Goal: Task Accomplishment & Management: Manage account settings

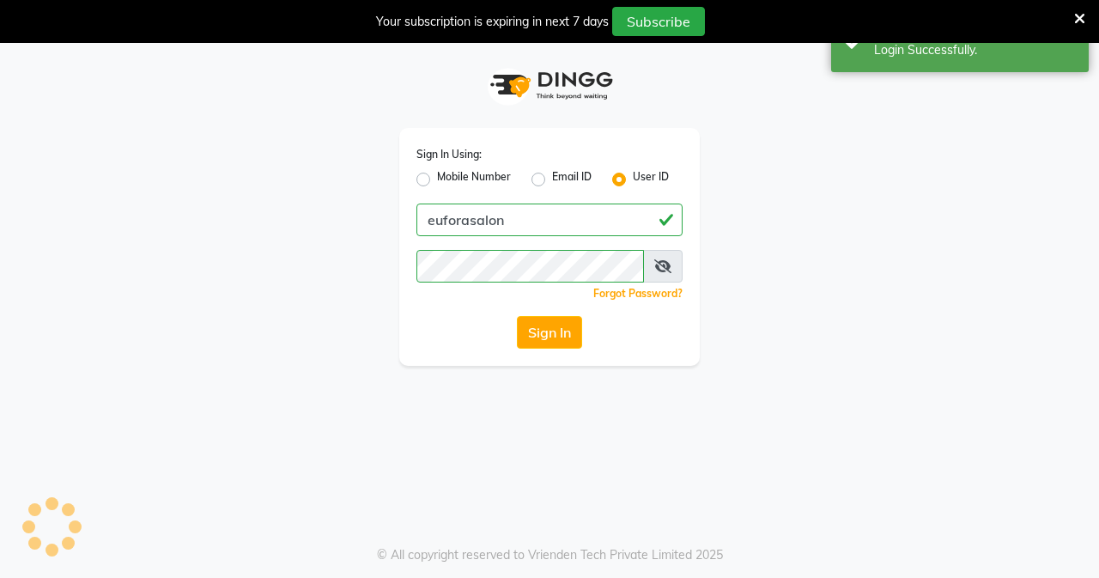
select select "6684"
select select "service"
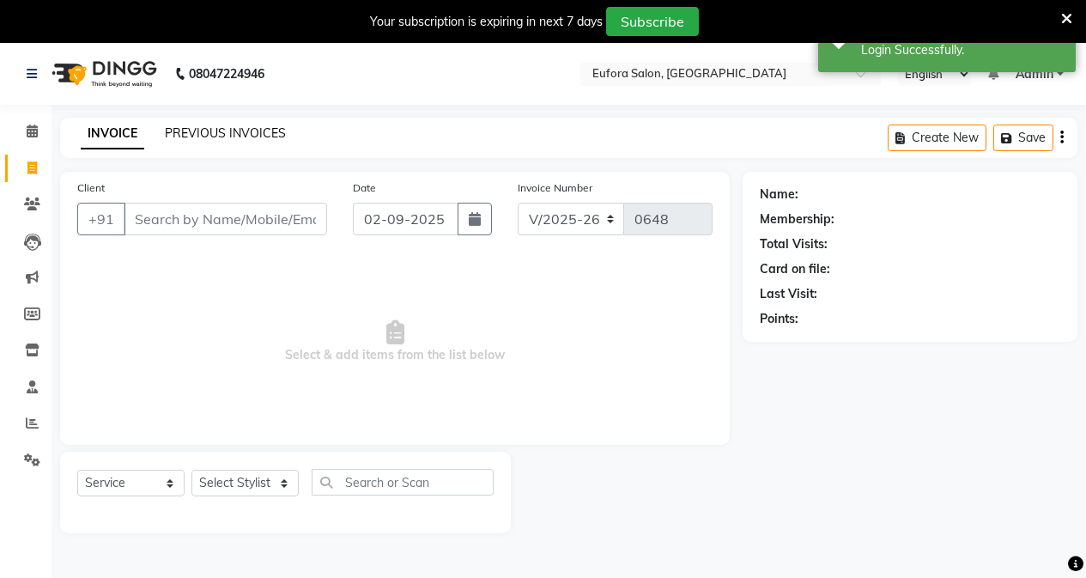
click at [202, 137] on link "PREVIOUS INVOICES" at bounding box center [225, 132] width 121 height 15
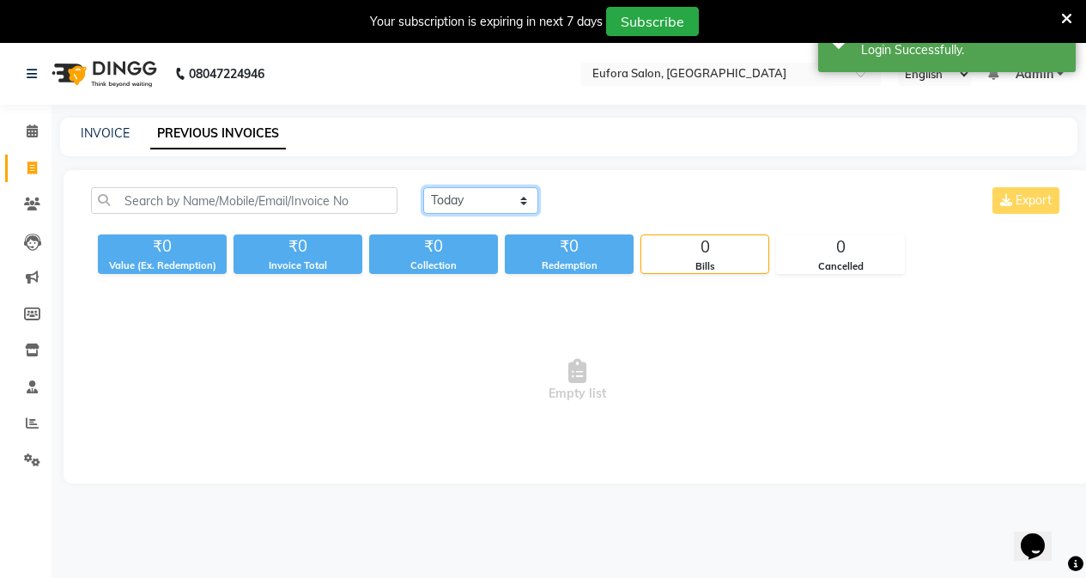
drag, startPoint x: 466, startPoint y: 201, endPoint x: 473, endPoint y: 213, distance: 13.8
click at [466, 201] on select "Today Yesterday Custom Range" at bounding box center [480, 200] width 115 height 27
select select "yesterday"
click at [423, 187] on select "Today Yesterday Custom Range" at bounding box center [480, 200] width 115 height 27
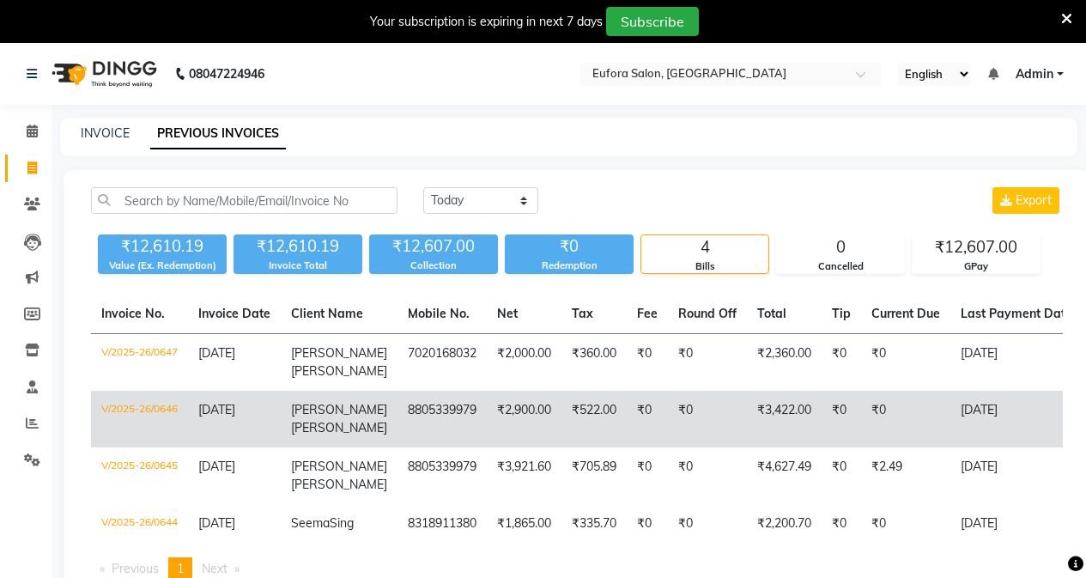
click at [454, 428] on td "8805339979" at bounding box center [441, 419] width 89 height 57
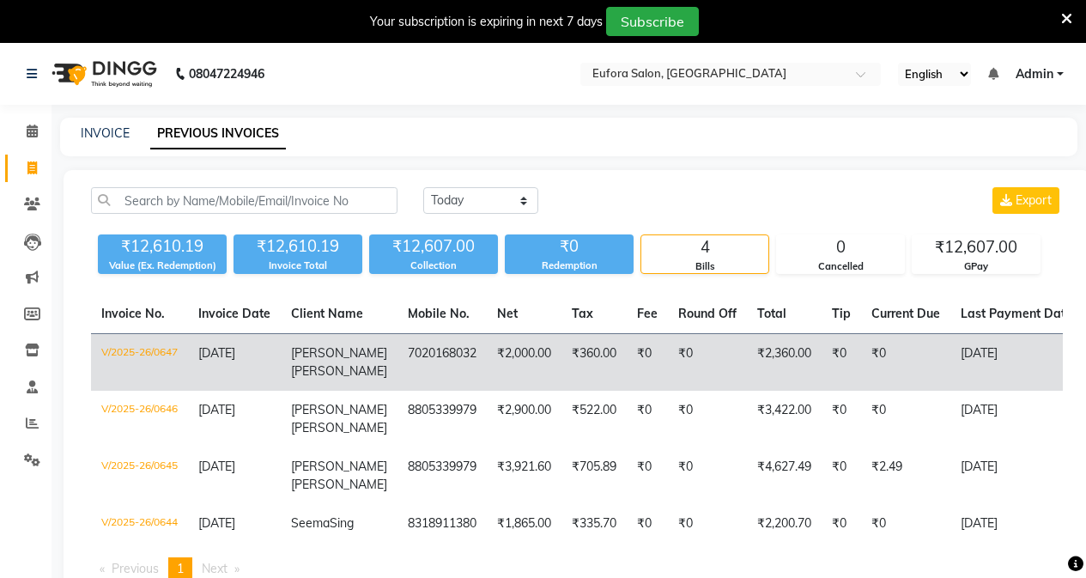
click at [461, 362] on td "7020168032" at bounding box center [441, 363] width 89 height 58
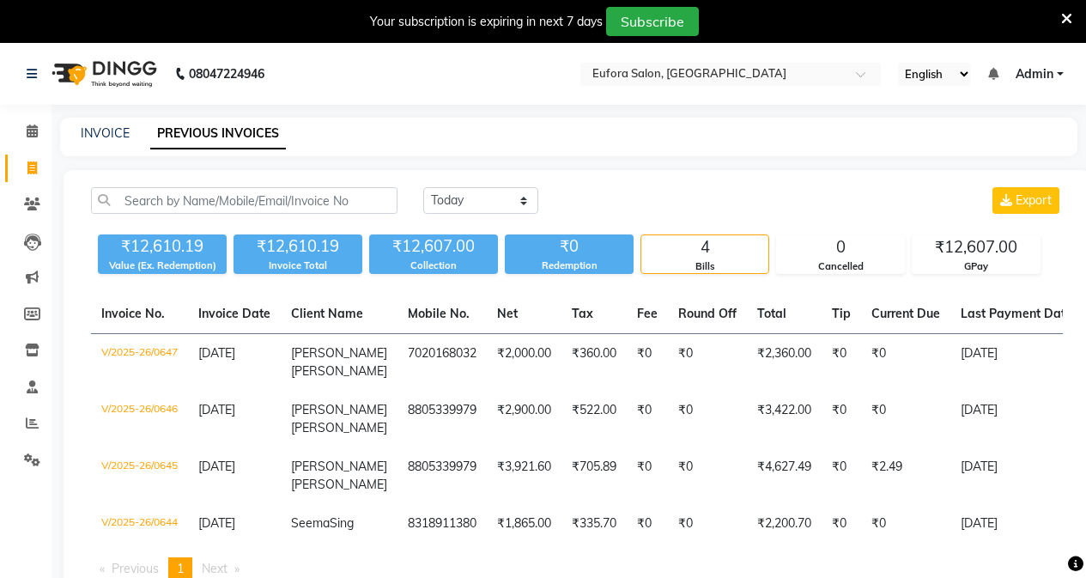
click at [1043, 75] on span "Admin" at bounding box center [1035, 74] width 38 height 18
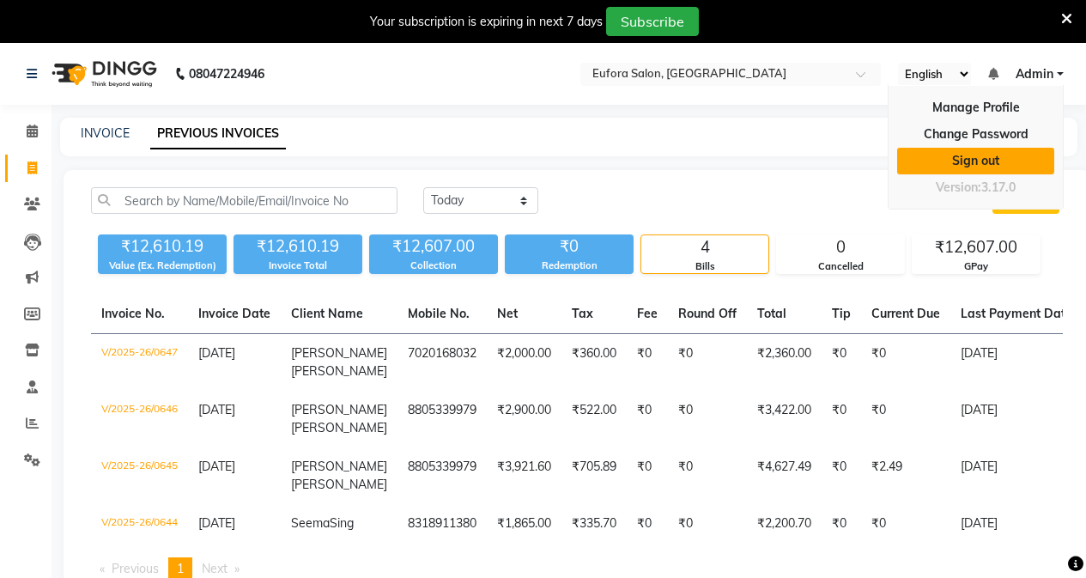
click at [958, 150] on link "Sign out" at bounding box center [975, 161] width 157 height 27
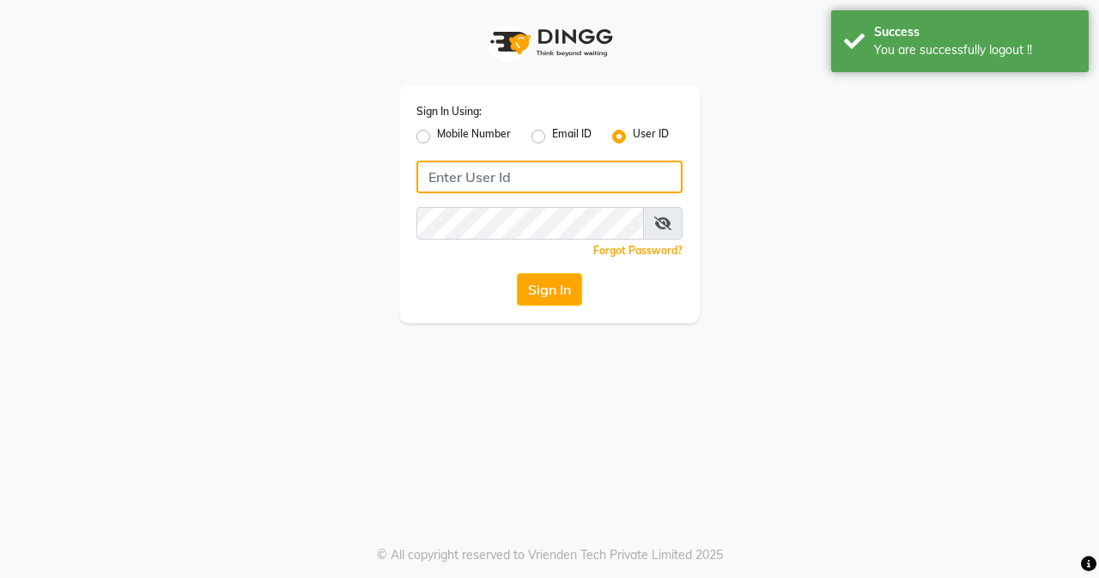
type input "9810318377"
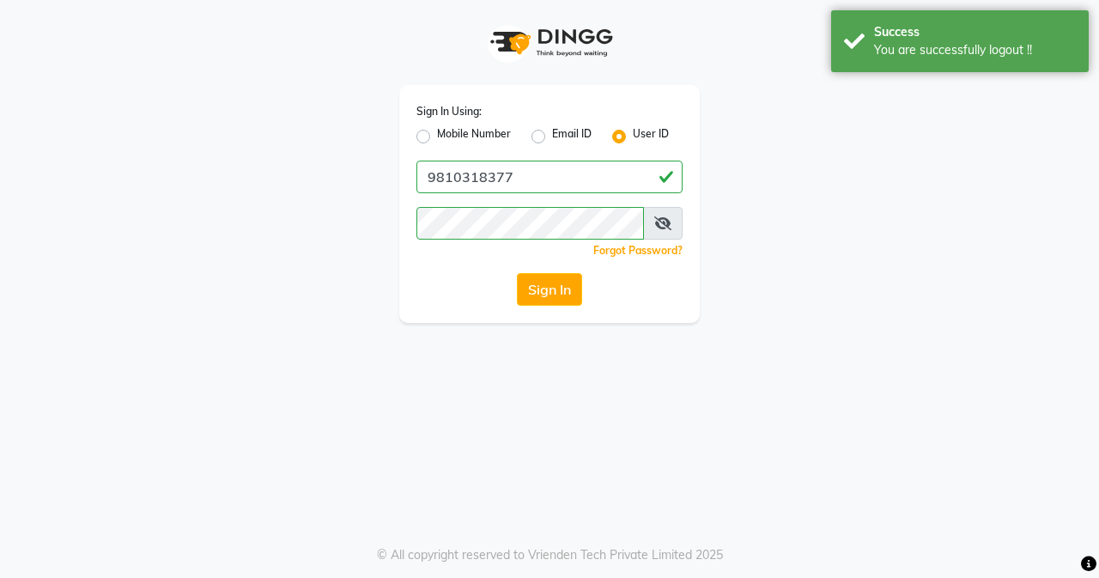
click at [437, 141] on label "Mobile Number" at bounding box center [474, 136] width 74 height 21
click at [437, 137] on input "Mobile Number" at bounding box center [442, 131] width 11 height 11
radio input "true"
radio input "false"
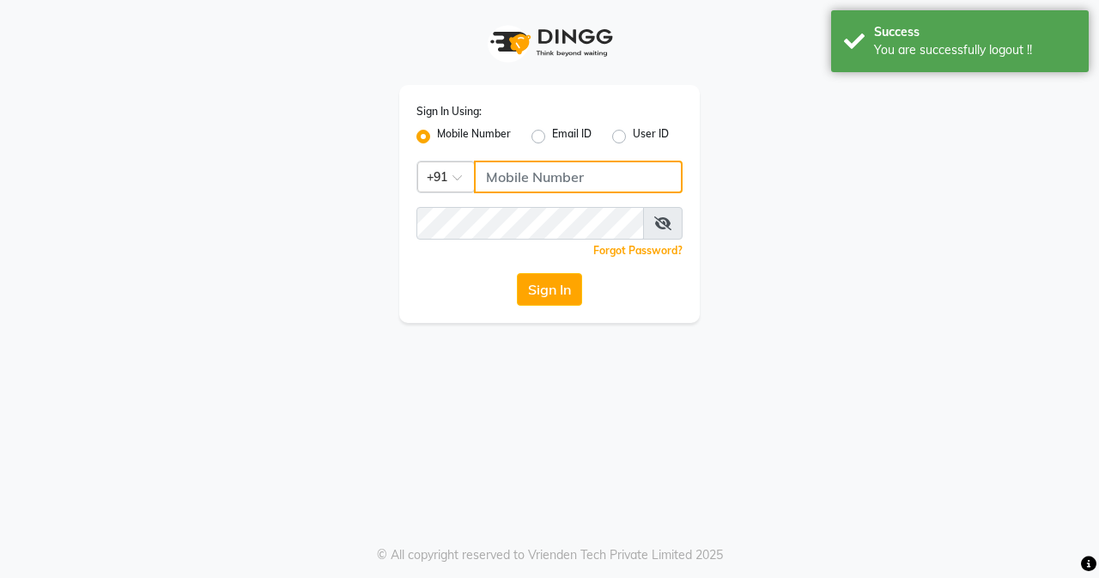
click at [524, 189] on input "Username" at bounding box center [578, 177] width 209 height 33
type input "9810318377"
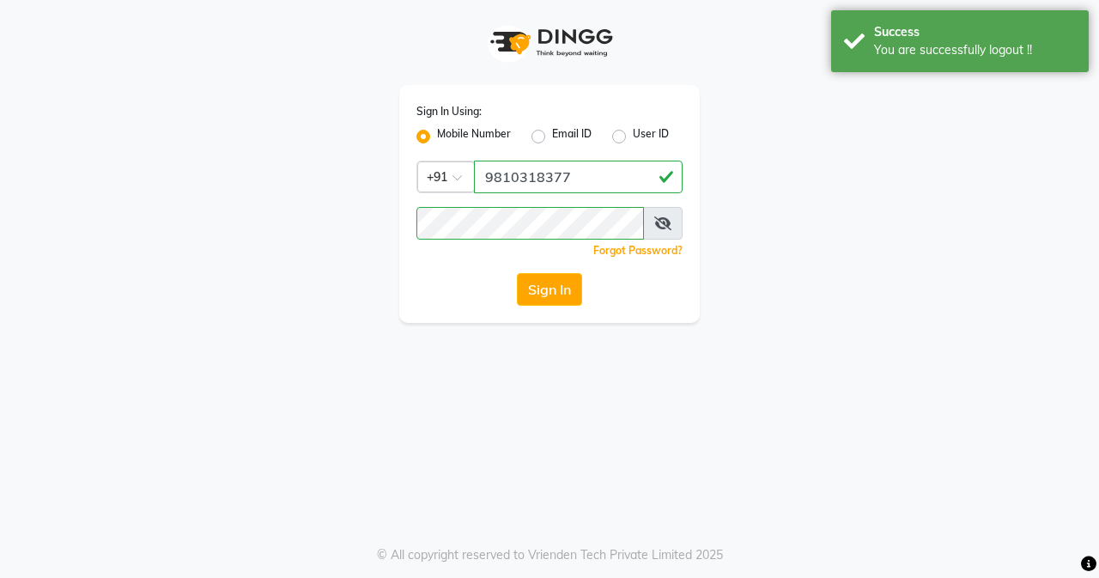
click at [559, 306] on div "Sign In Using: Mobile Number Email ID User ID Country Code × +91 9810318377 Rem…" at bounding box center [549, 204] width 300 height 238
click at [555, 299] on button "Sign In" at bounding box center [549, 289] width 65 height 33
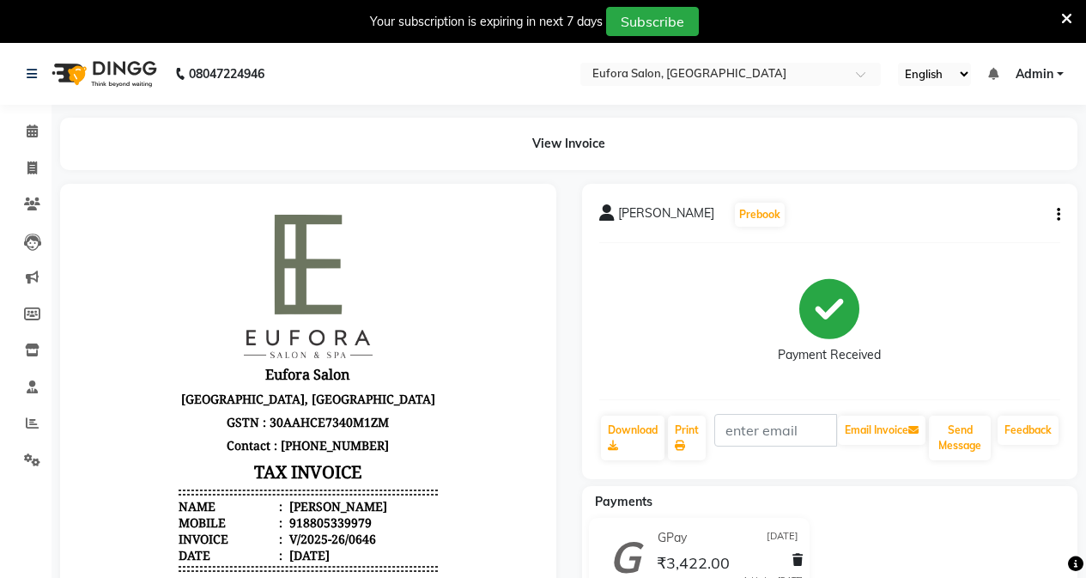
click at [1059, 215] on icon "button" at bounding box center [1058, 215] width 3 height 1
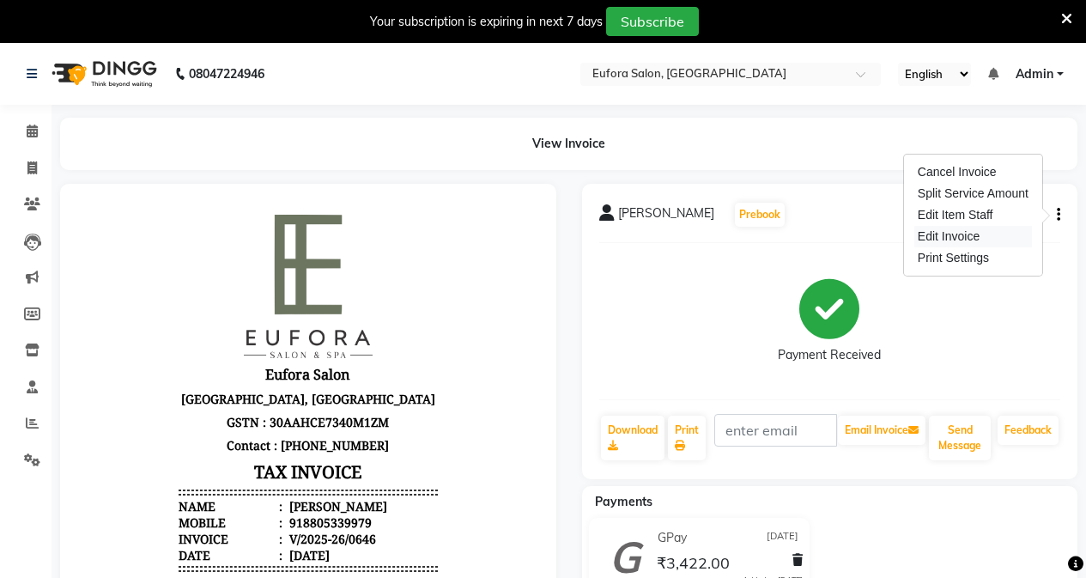
click at [998, 240] on div "Edit Invoice" at bounding box center [973, 236] width 118 height 21
select select "service"
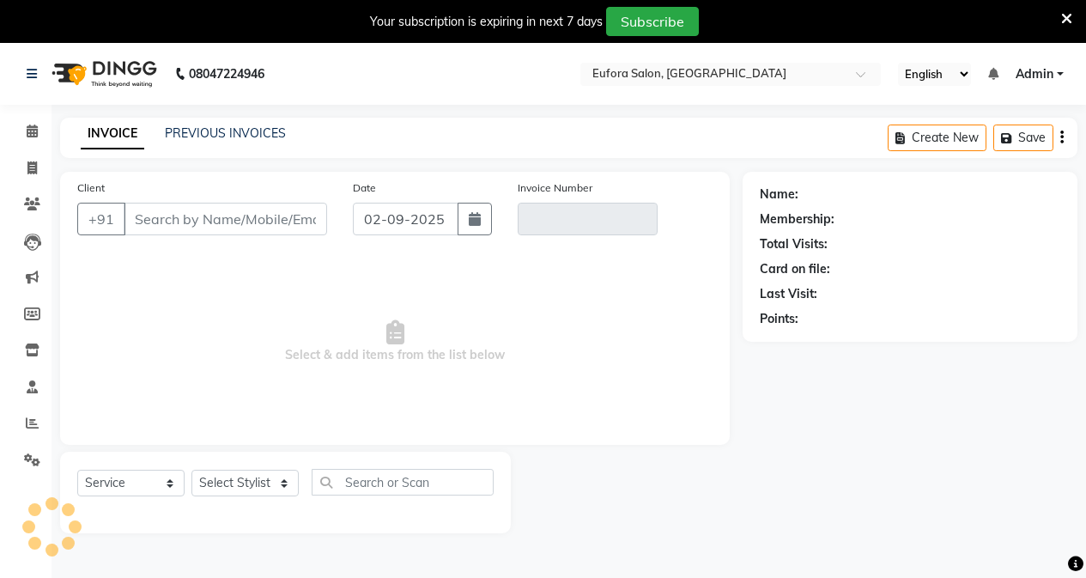
scroll to position [43, 0]
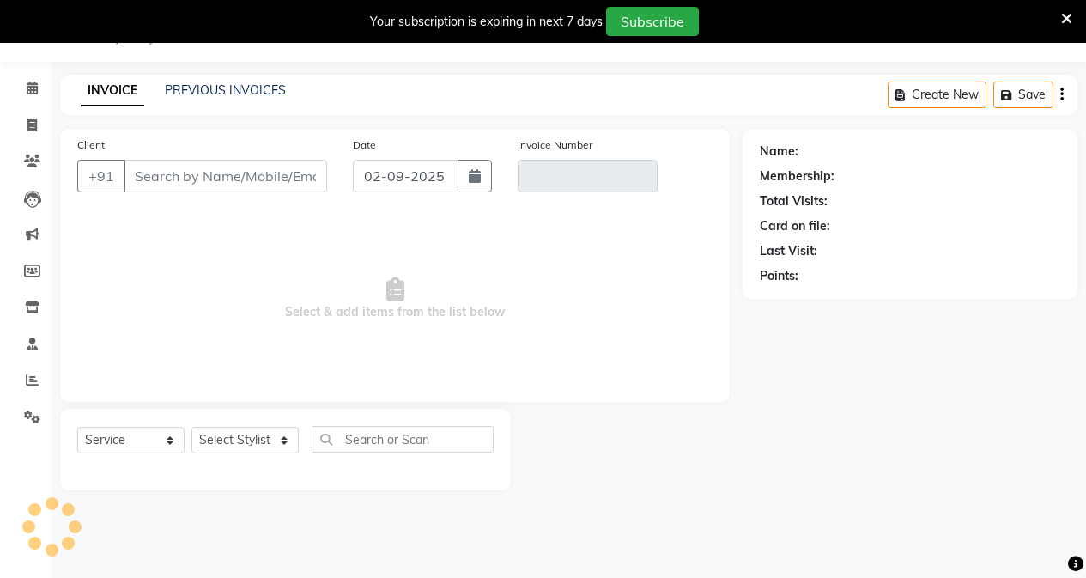
type input "8805339979"
type input "V/2025-26/0646"
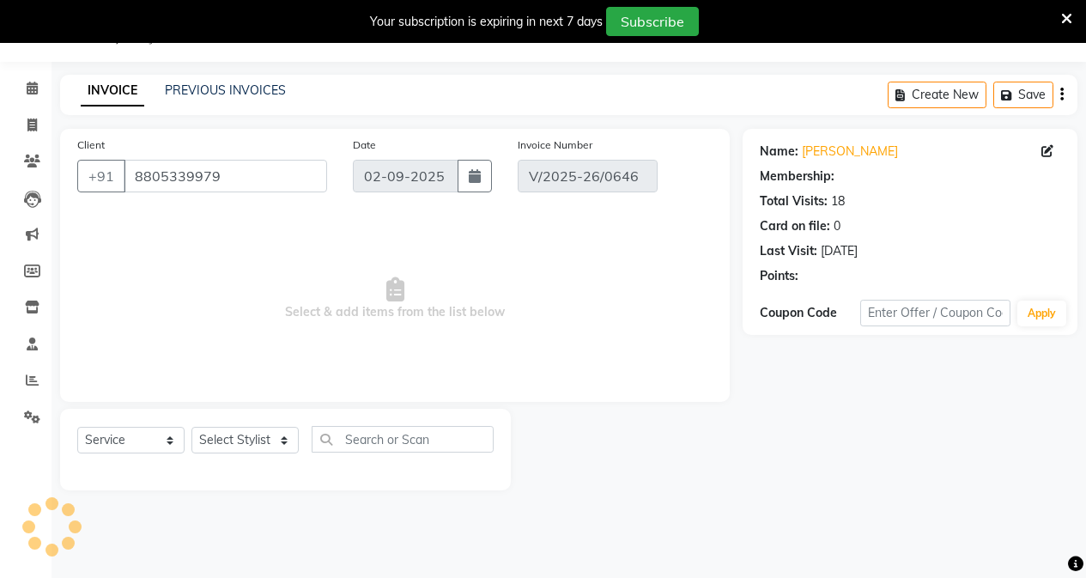
type input "[DATE]"
select select "select"
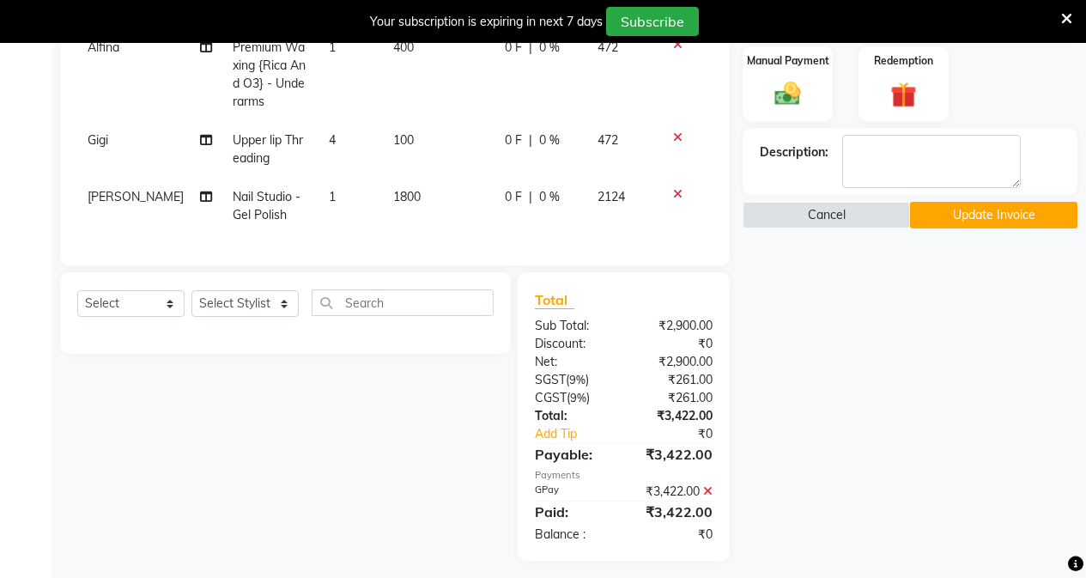
scroll to position [446, 0]
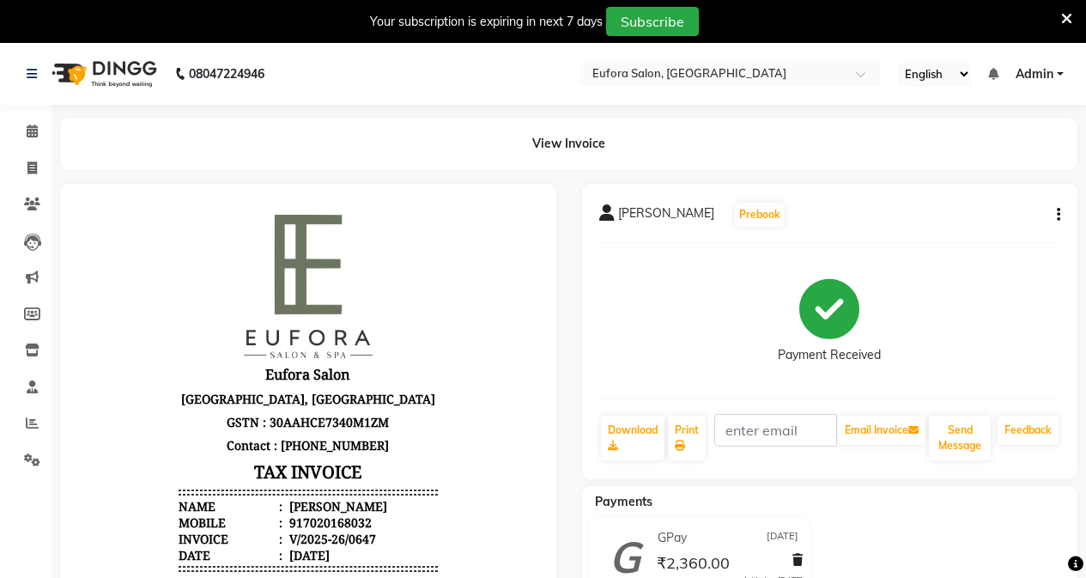
click at [1062, 214] on div "[PERSON_NAME] Prebook Payment Received Download Print Email Invoice Send Messag…" at bounding box center [830, 331] width 496 height 295
click at [1057, 215] on icon "button" at bounding box center [1058, 215] width 3 height 1
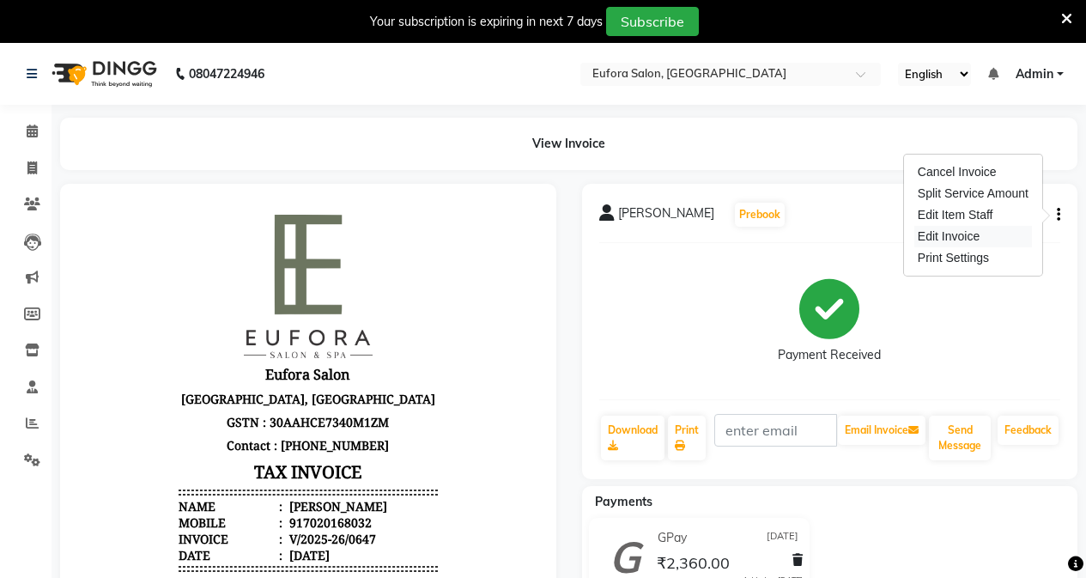
click at [983, 243] on div "Edit Invoice" at bounding box center [973, 236] width 118 height 21
select select "service"
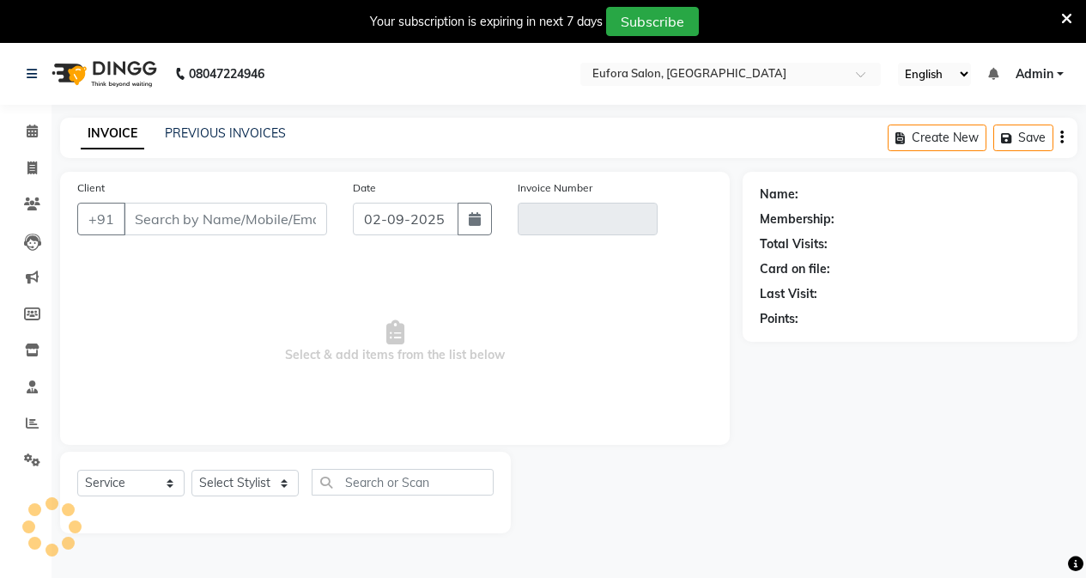
scroll to position [43, 0]
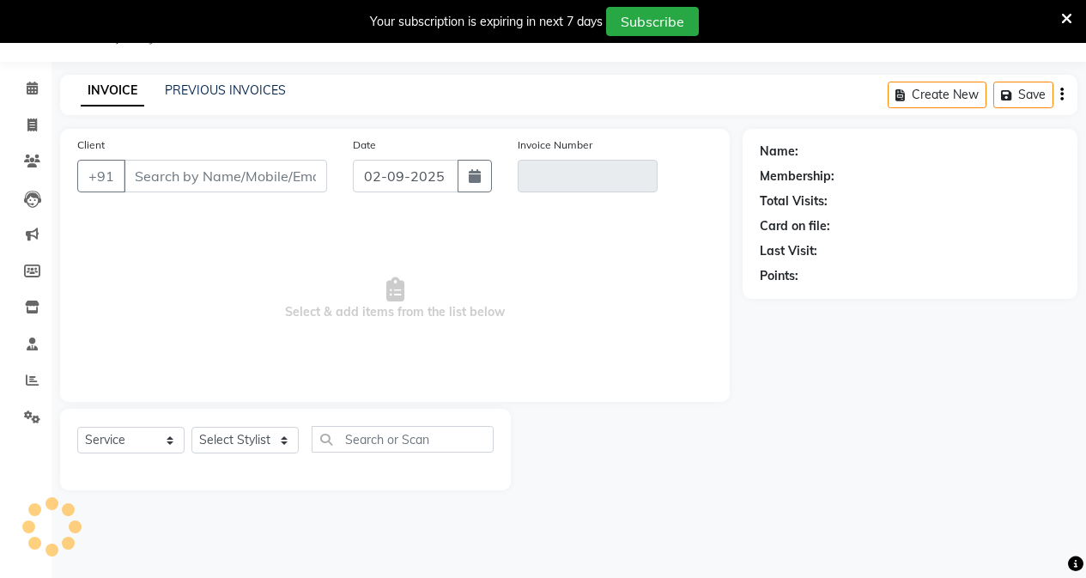
type input "7020168032"
type input "V/2025-26/0647"
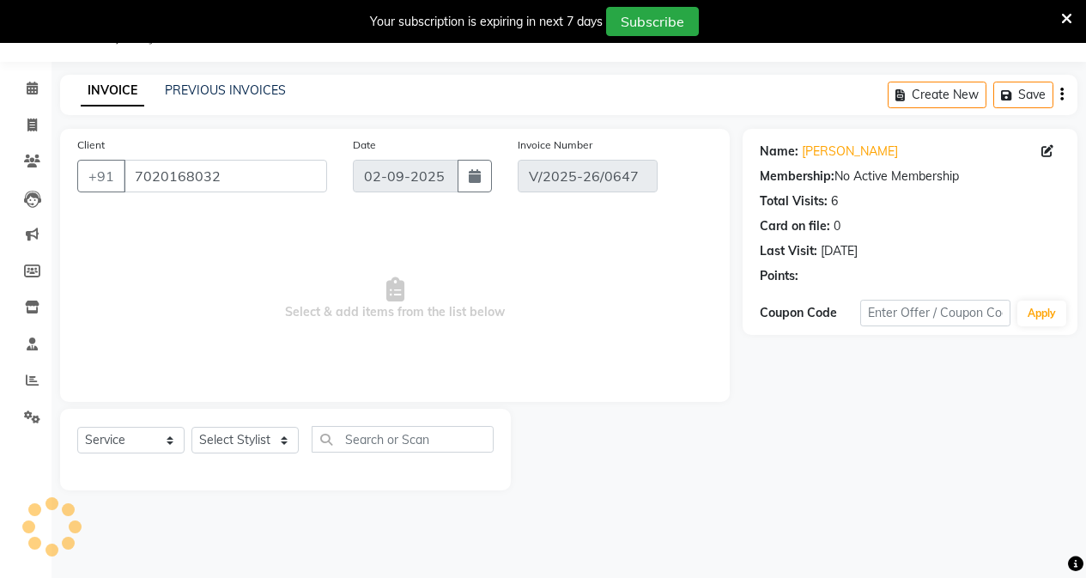
type input "[DATE]"
select select "select"
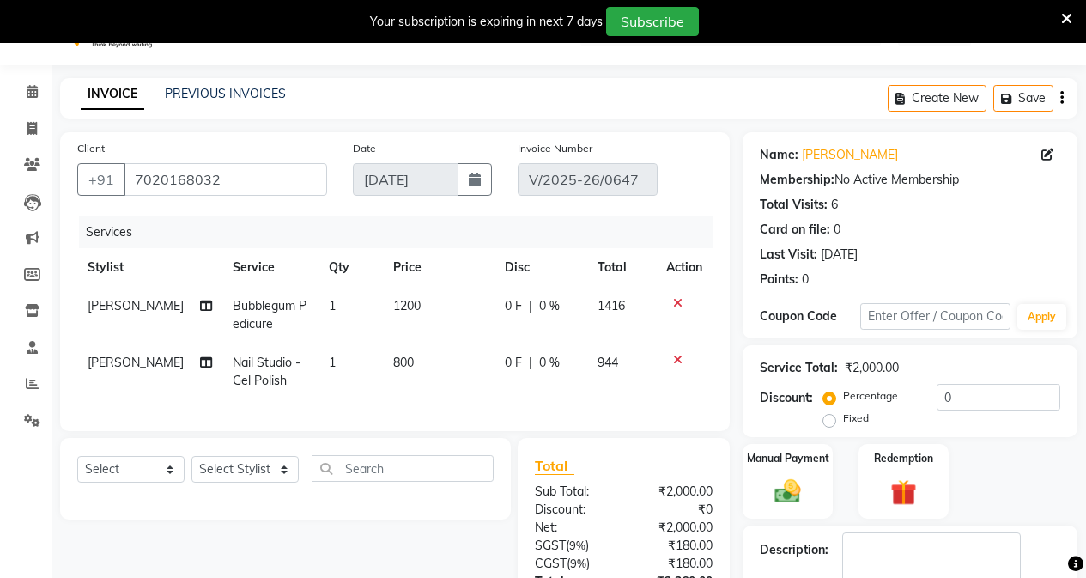
scroll to position [0, 0]
